Goal: Navigation & Orientation: Find specific page/section

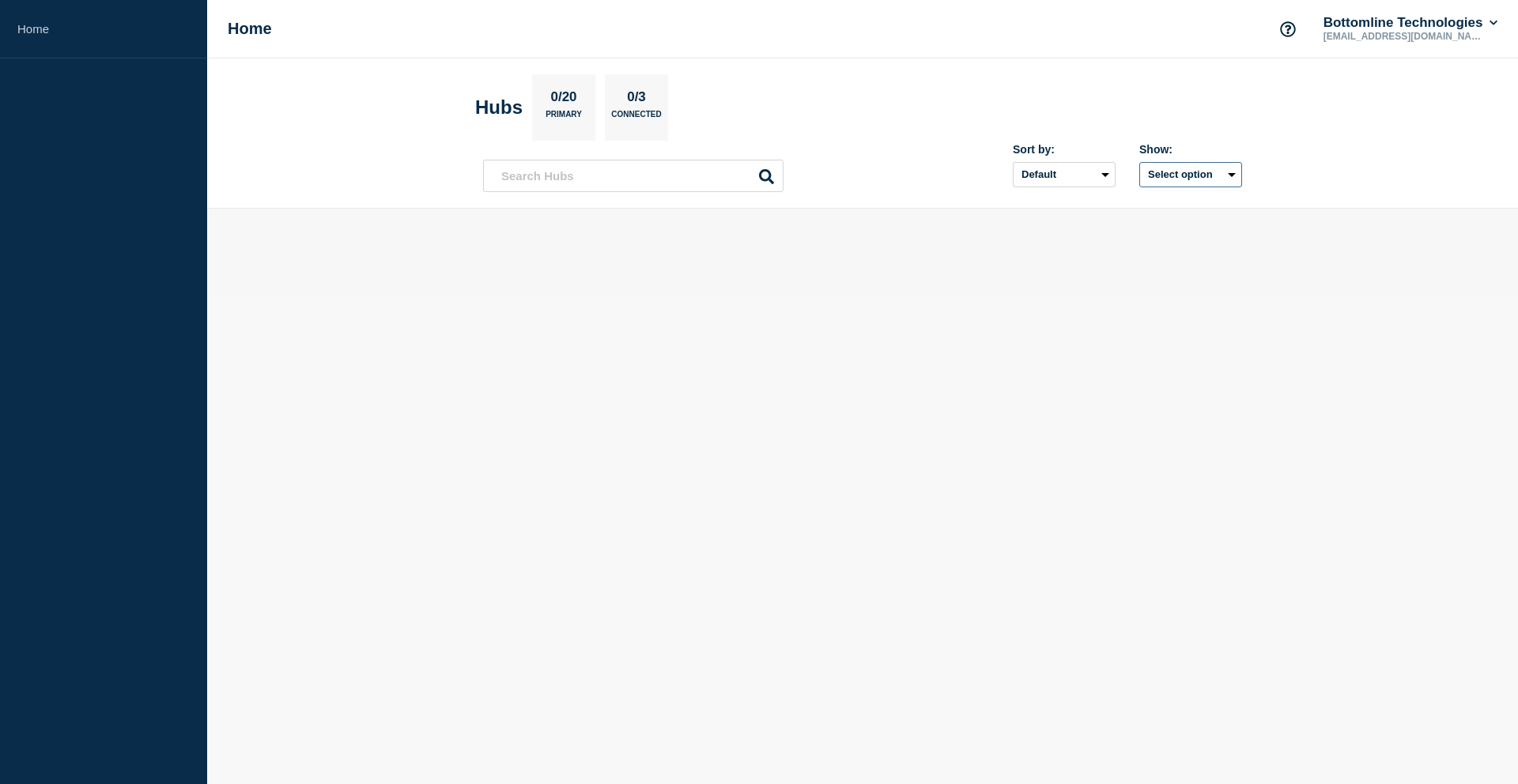
click at [1225, 177] on button "Select option" at bounding box center [1190, 174] width 103 height 25
click at [1103, 177] on select "Default Last added Last updated Most active A-Z" at bounding box center [1063, 174] width 103 height 25
click at [561, 180] on input "text" at bounding box center [633, 175] width 300 height 32
click at [249, 38] on h1 "Home" at bounding box center [249, 29] width 44 height 18
click at [640, 177] on input "text" at bounding box center [633, 175] width 300 height 32
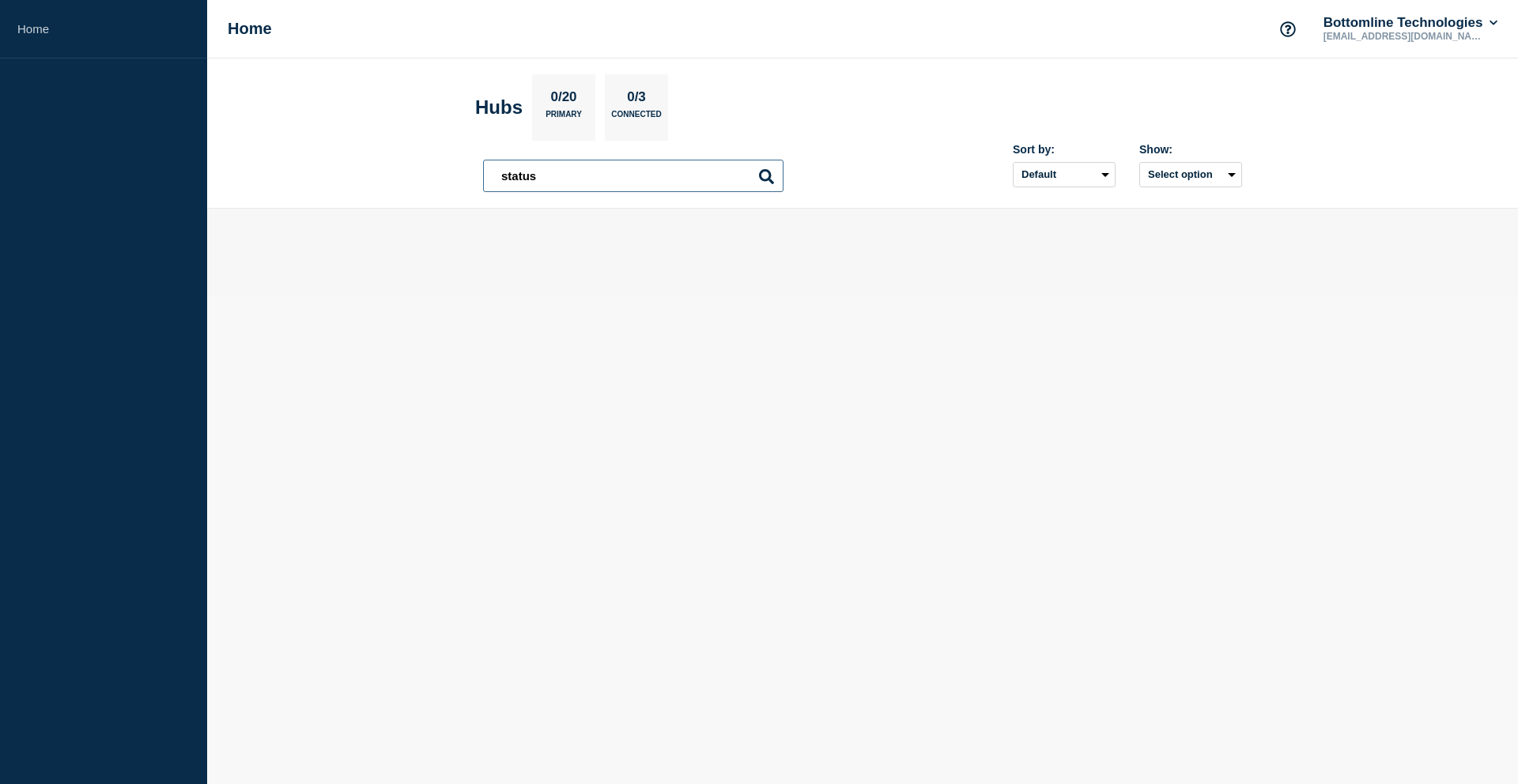
type input "status"
click at [606, 180] on input "status" at bounding box center [633, 175] width 300 height 32
click at [587, 173] on input "status" at bounding box center [633, 175] width 300 height 32
drag, startPoint x: 568, startPoint y: 174, endPoint x: 468, endPoint y: 171, distance: 100.0
click at [468, 171] on header "Hubs 0/20 Primary 0/3 Connected status status Sort by: Default Last added Last …" at bounding box center [863, 134] width 1311 height 150
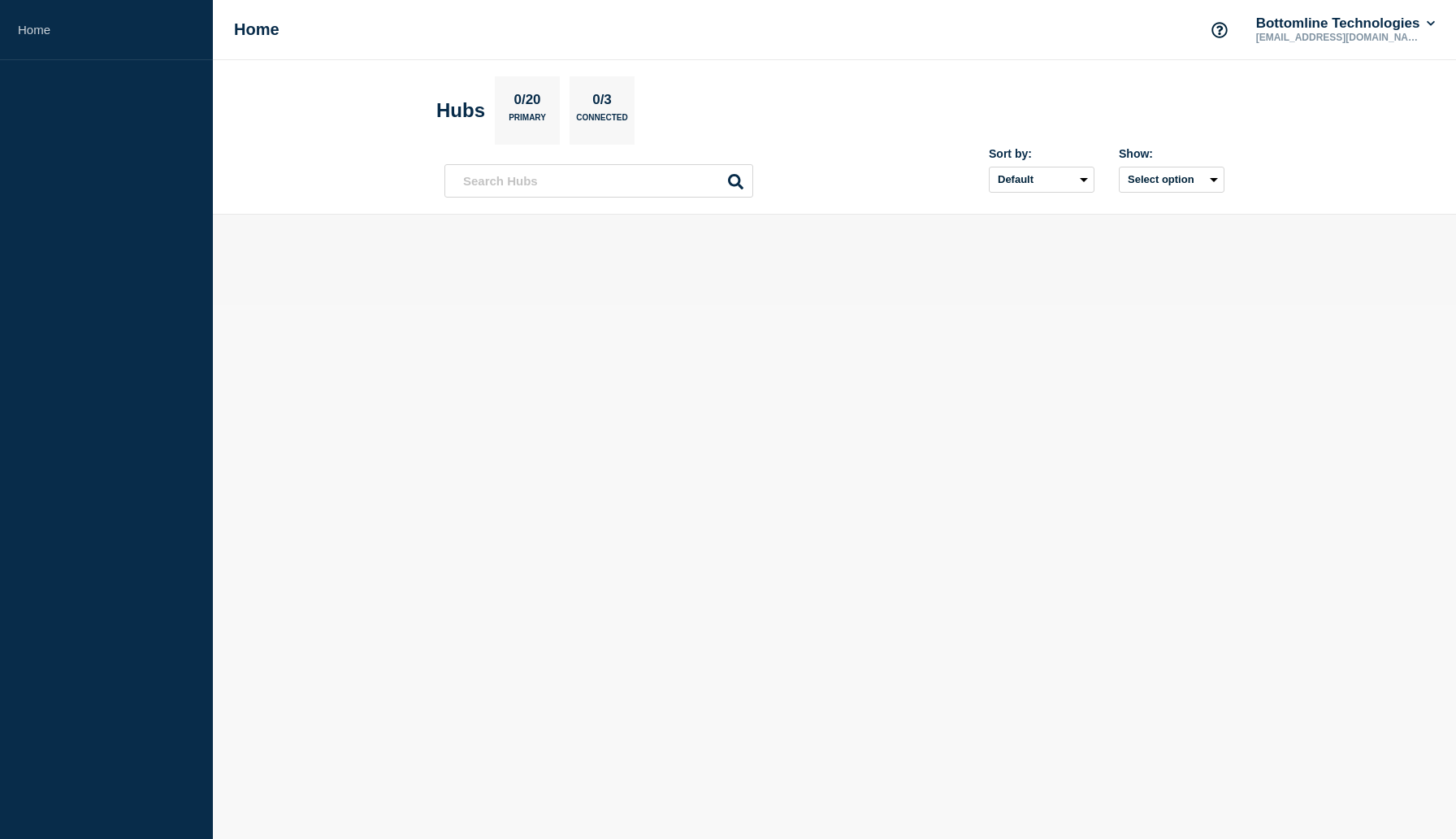
click at [239, 28] on h1 "Home" at bounding box center [256, 29] width 45 height 19
click at [525, 95] on p "0/20" at bounding box center [527, 102] width 39 height 21
click at [601, 113] on p "Connected" at bounding box center [601, 121] width 52 height 17
click at [569, 166] on input "text" at bounding box center [598, 180] width 308 height 33
click at [1082, 179] on select "Default Last added Last updated Most active A-Z" at bounding box center [1041, 179] width 106 height 26
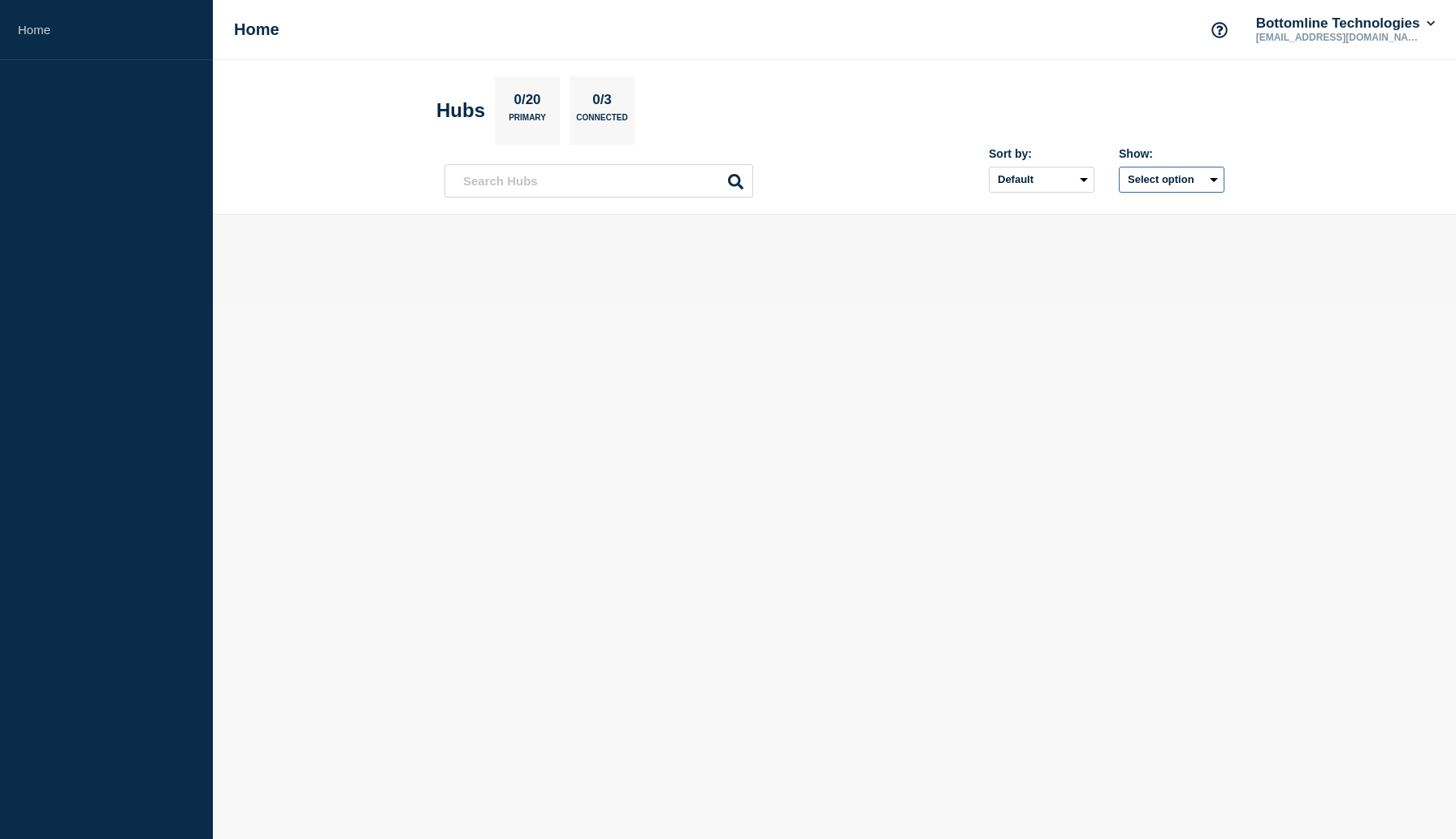
click at [1186, 180] on button "Select option" at bounding box center [1171, 179] width 106 height 26
